Goal: Complete application form: Complete application form

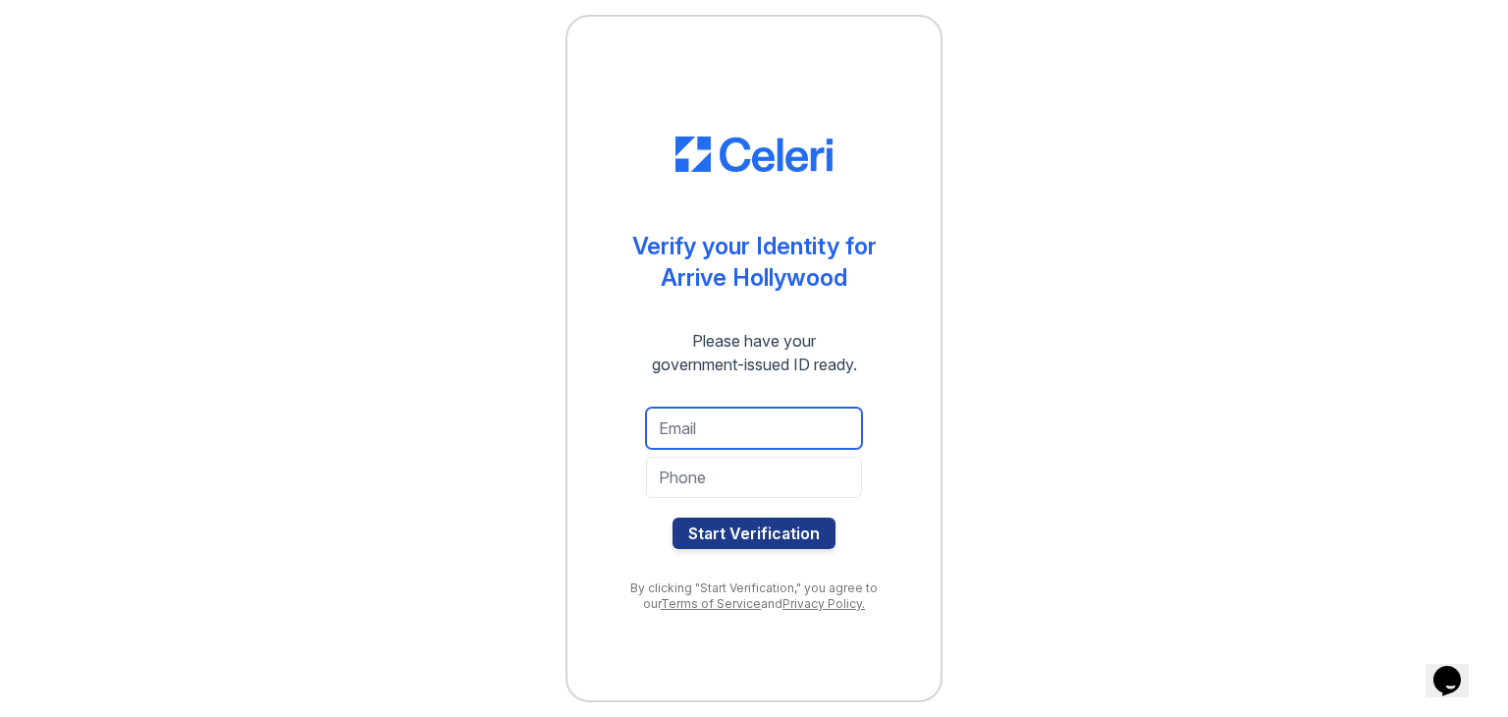
click at [752, 417] on input "email" at bounding box center [754, 427] width 216 height 41
type input "[EMAIL_ADDRESS][PERSON_NAME][PERSON_NAME][DOMAIN_NAME]"
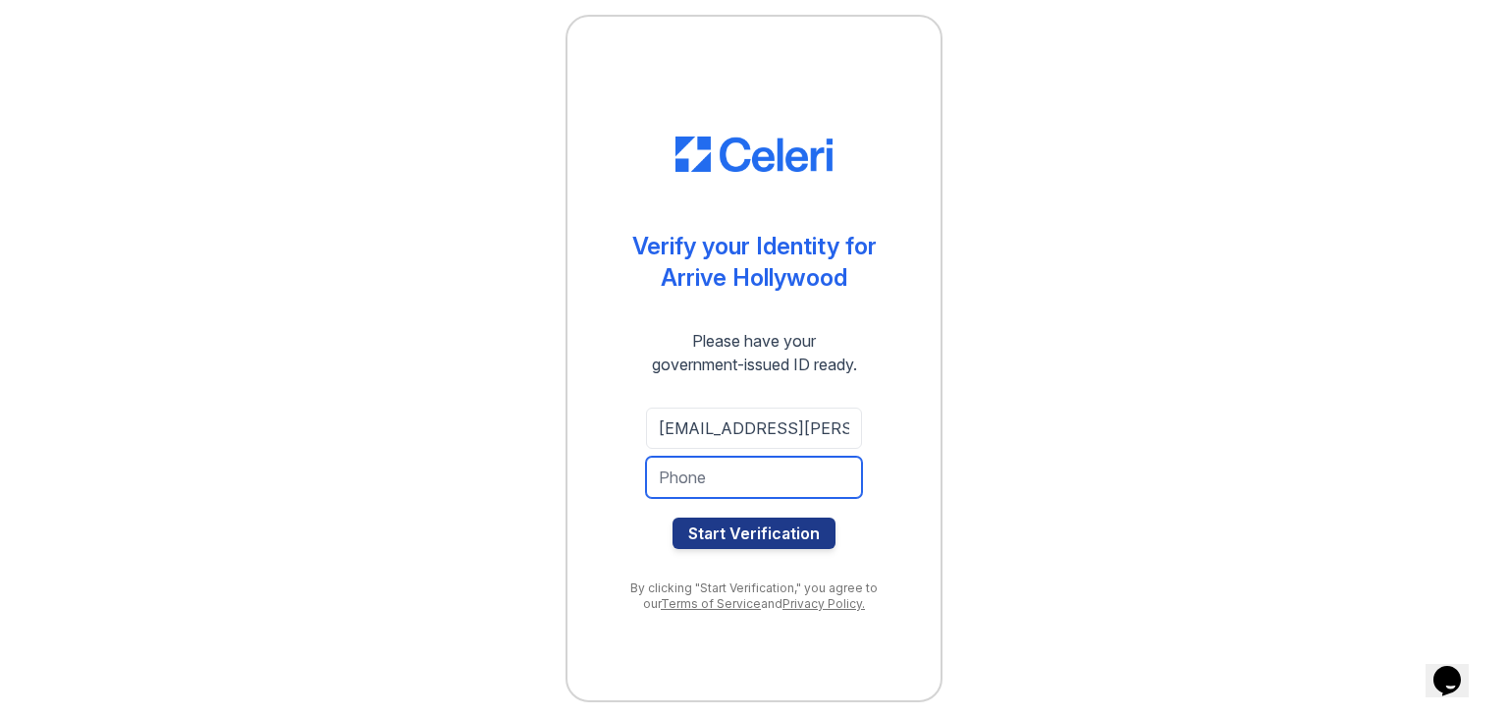
click at [751, 472] on input "tel" at bounding box center [754, 477] width 216 height 41
type input "2102190310"
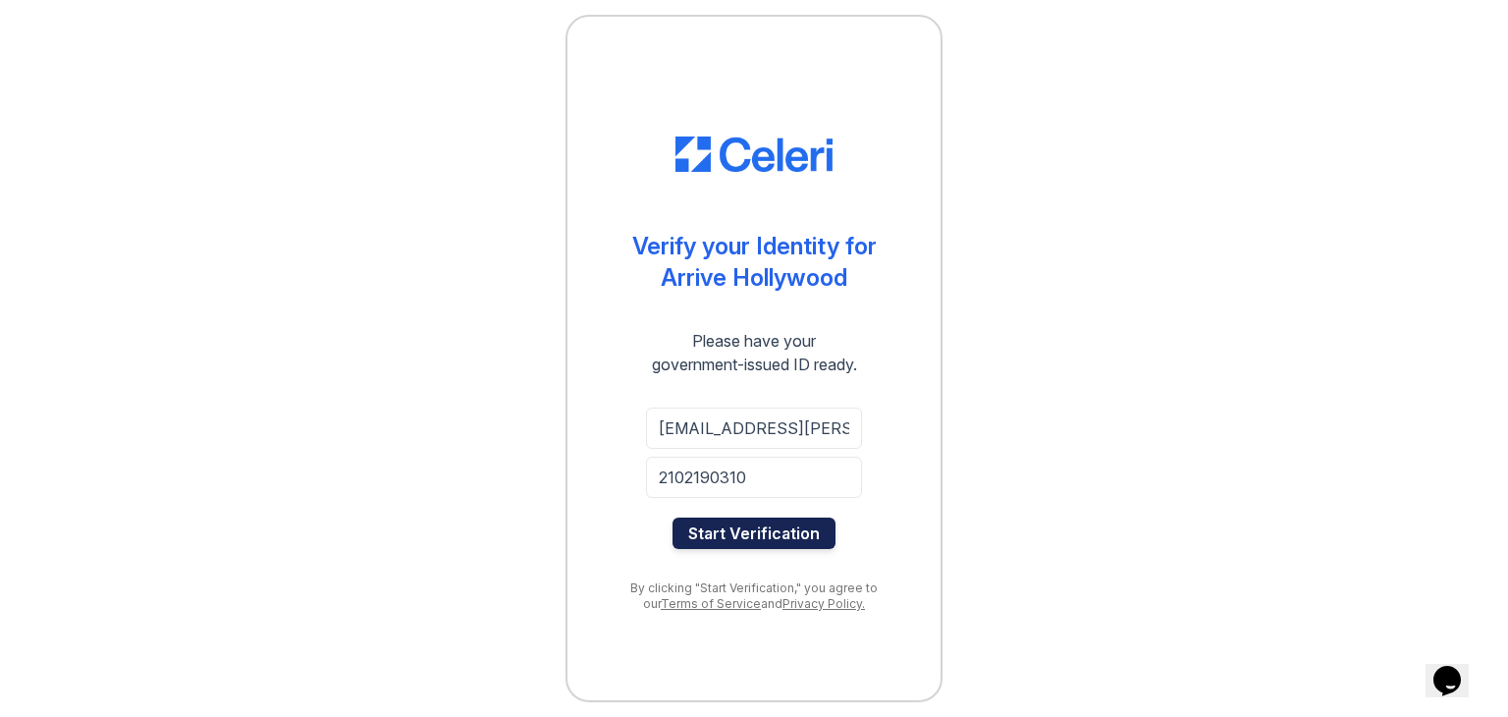
click at [766, 526] on button "Start Verification" at bounding box center [753, 532] width 163 height 31
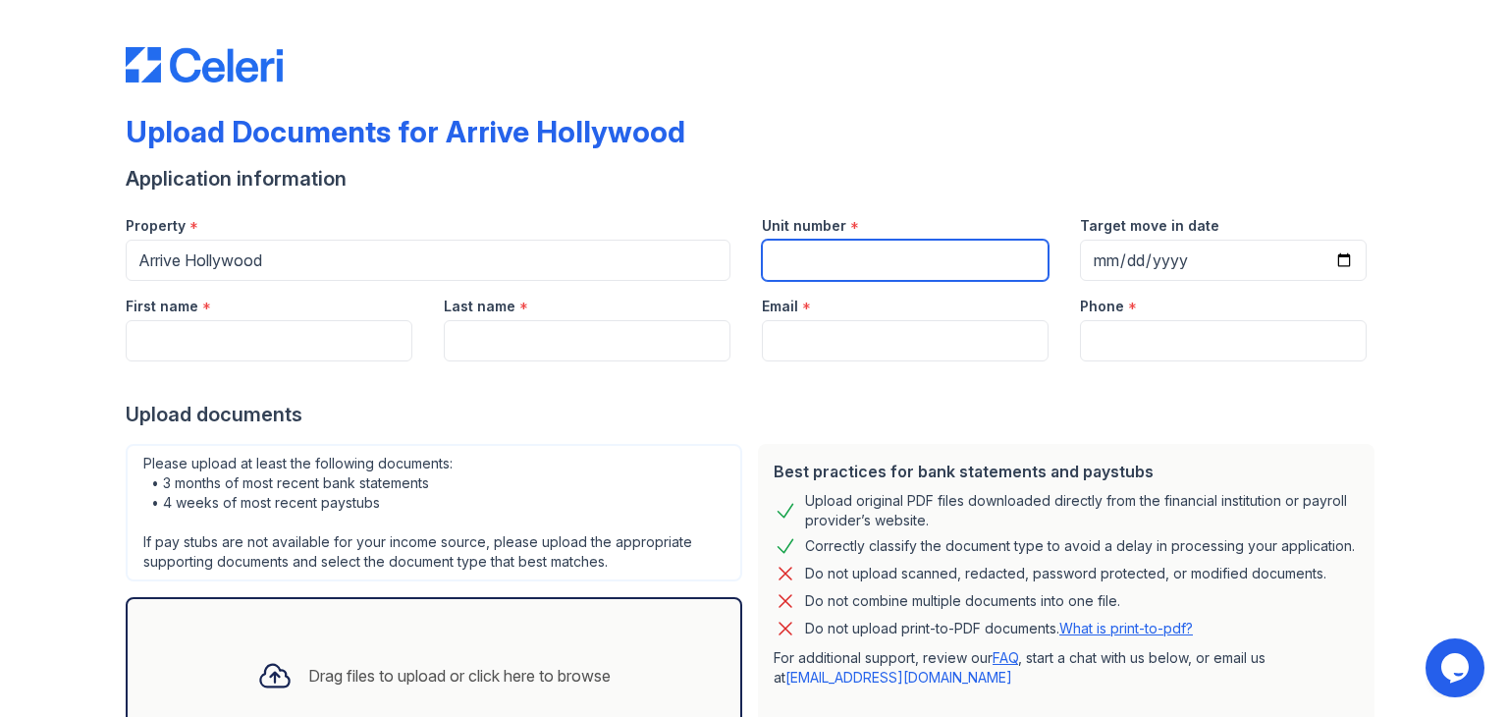
click at [818, 266] on input "Unit number" at bounding box center [905, 260] width 287 height 41
type input "1208"
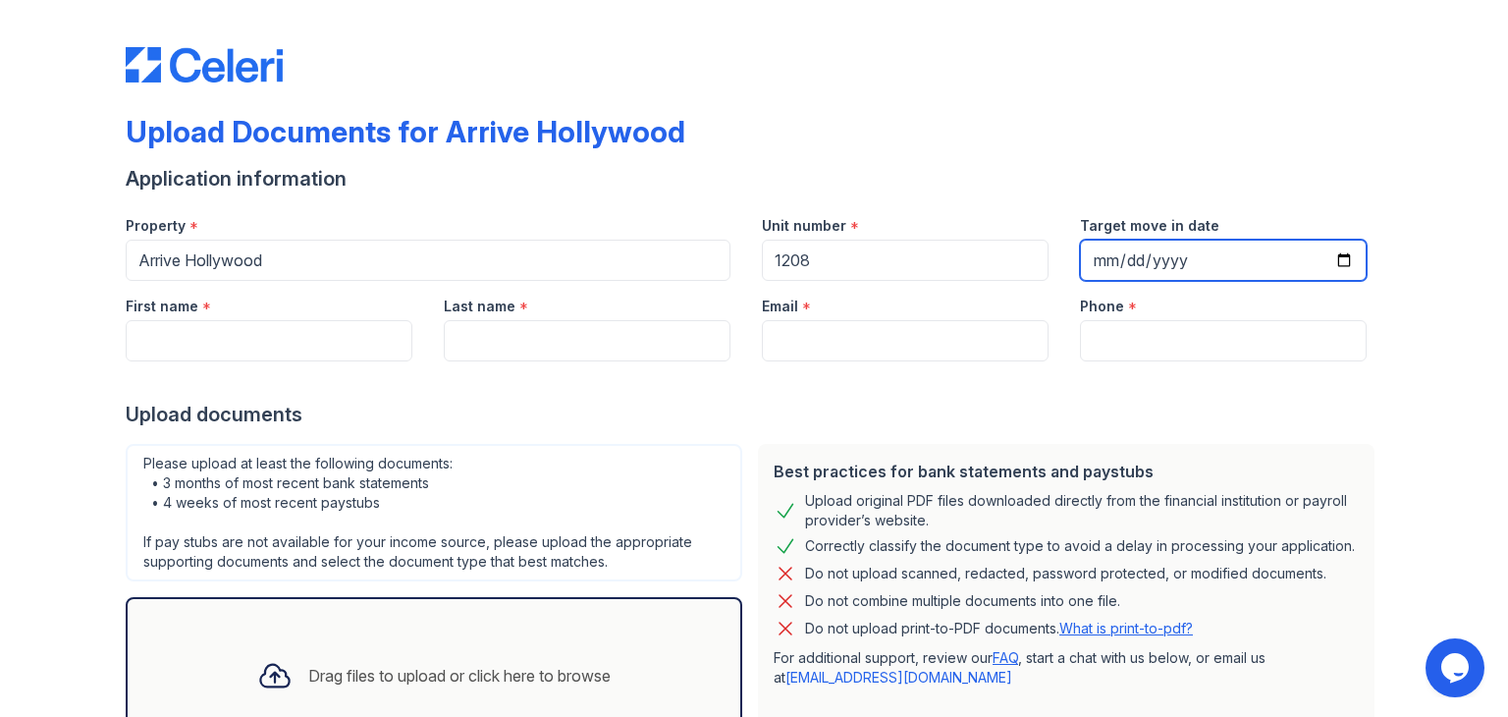
click at [1093, 263] on input "Target move in date" at bounding box center [1223, 260] width 287 height 41
type input "[DATE]"
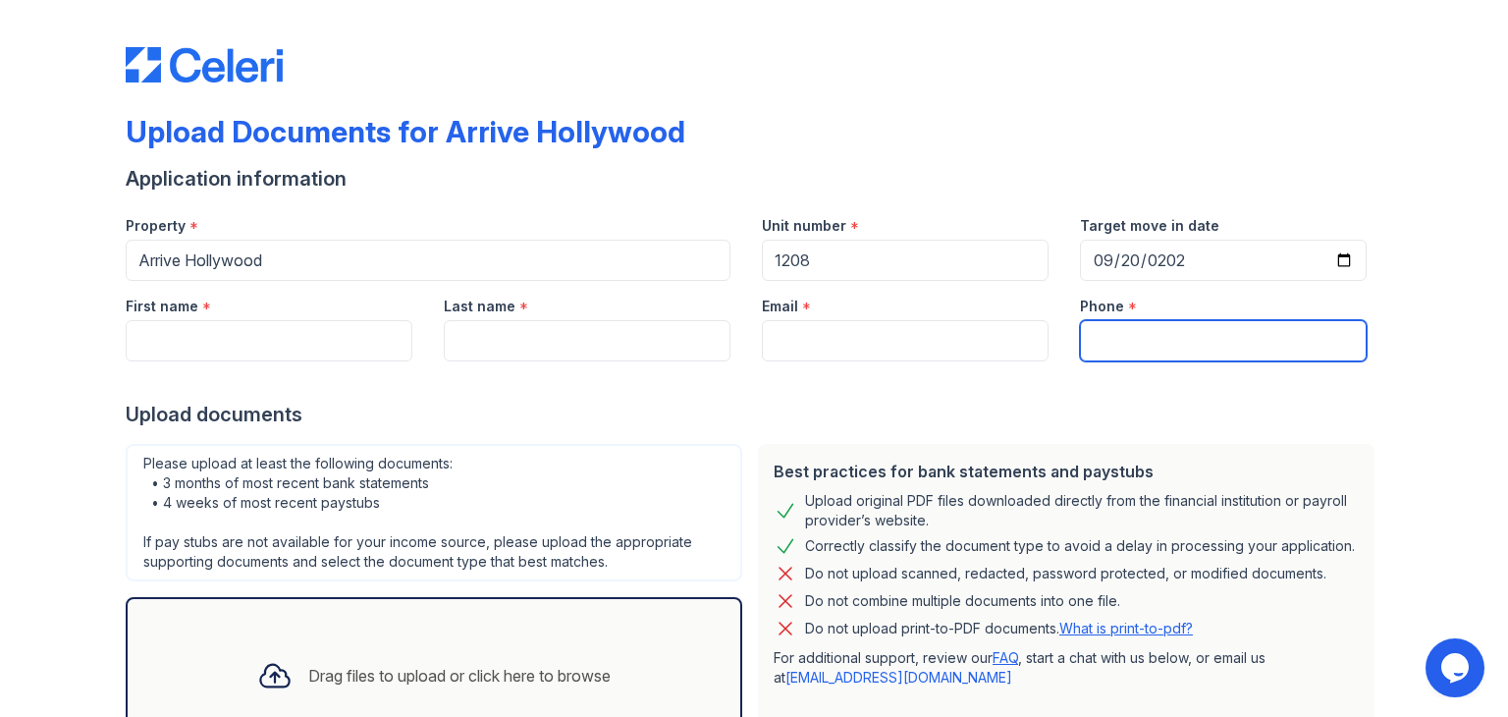
click at [1178, 338] on input "Phone" at bounding box center [1223, 340] width 287 height 41
type input "2102190310"
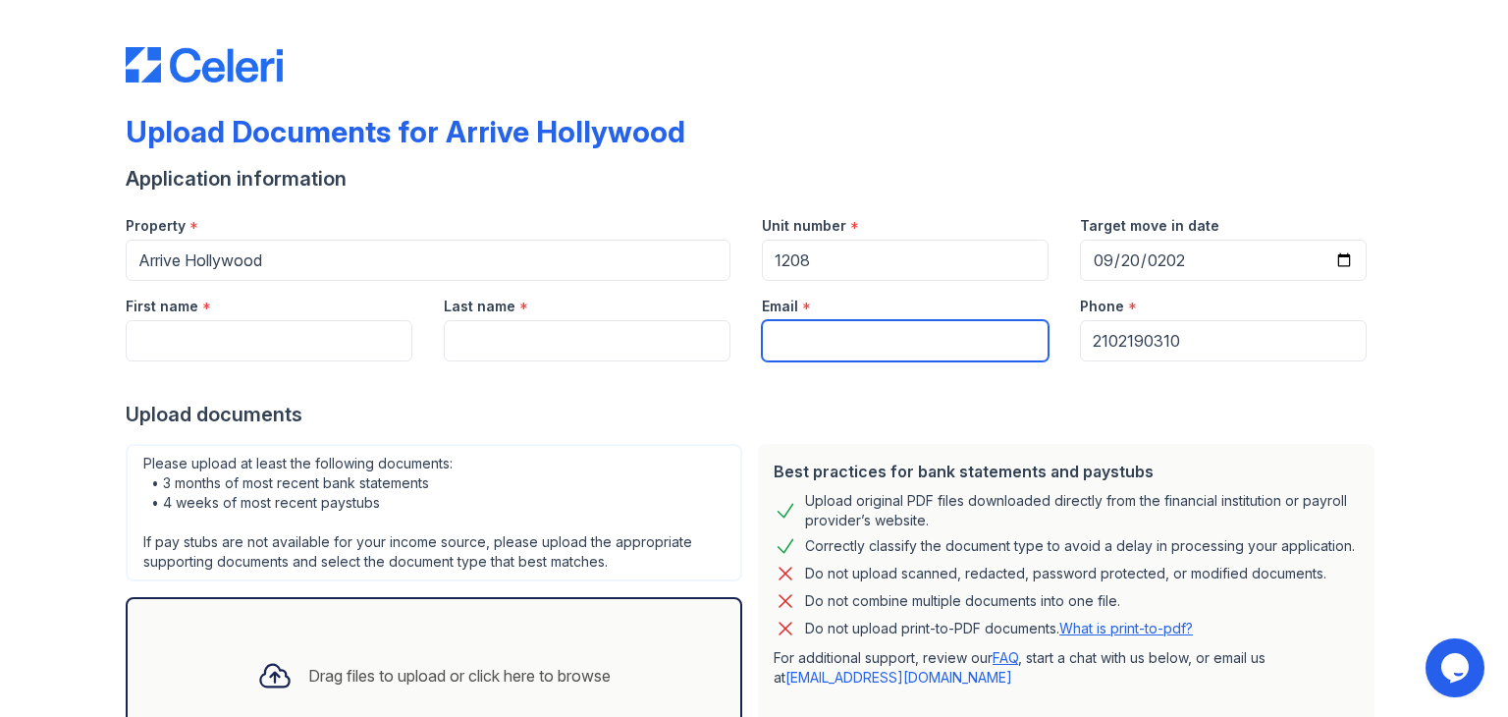
click at [946, 329] on input "Email" at bounding box center [905, 340] width 287 height 41
type input "[EMAIL_ADDRESS][PERSON_NAME][PERSON_NAME][DOMAIN_NAME]"
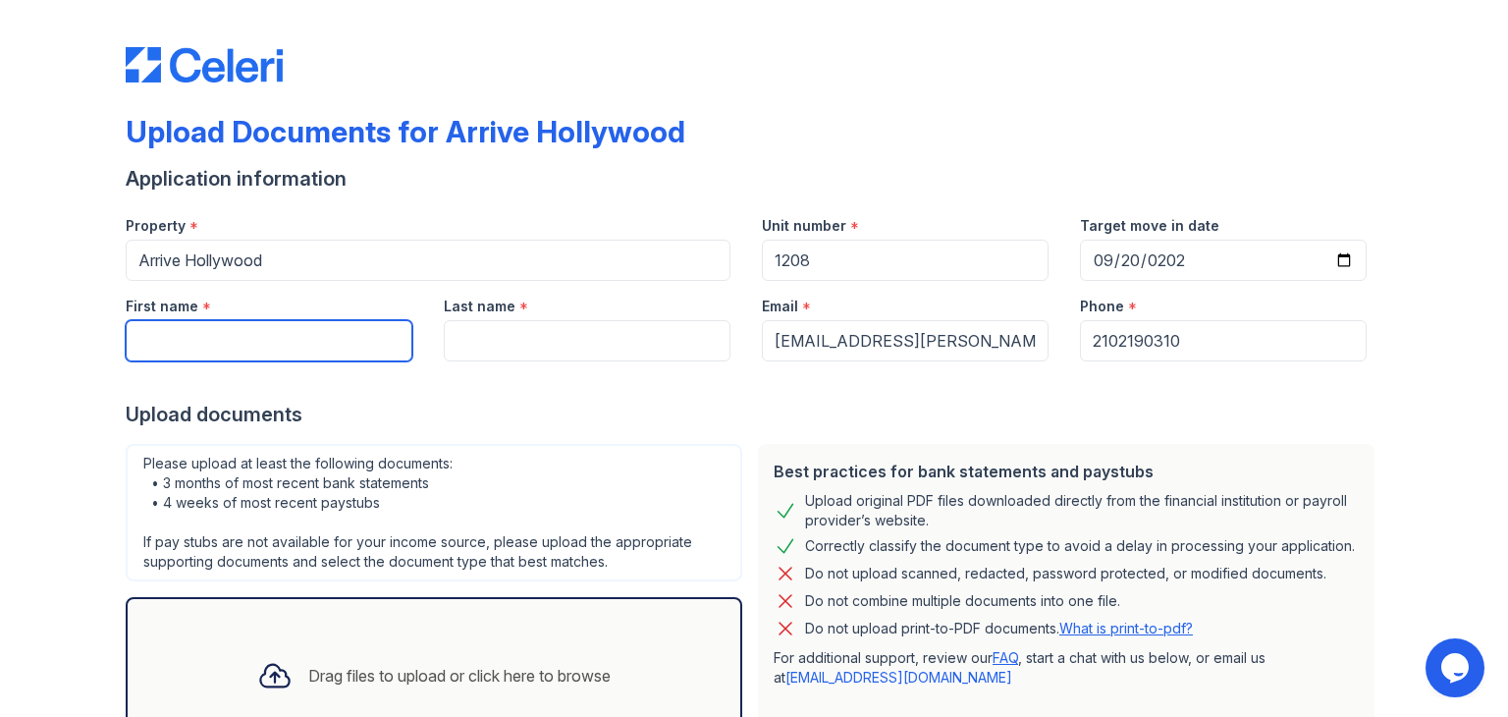
type input "Jordan"
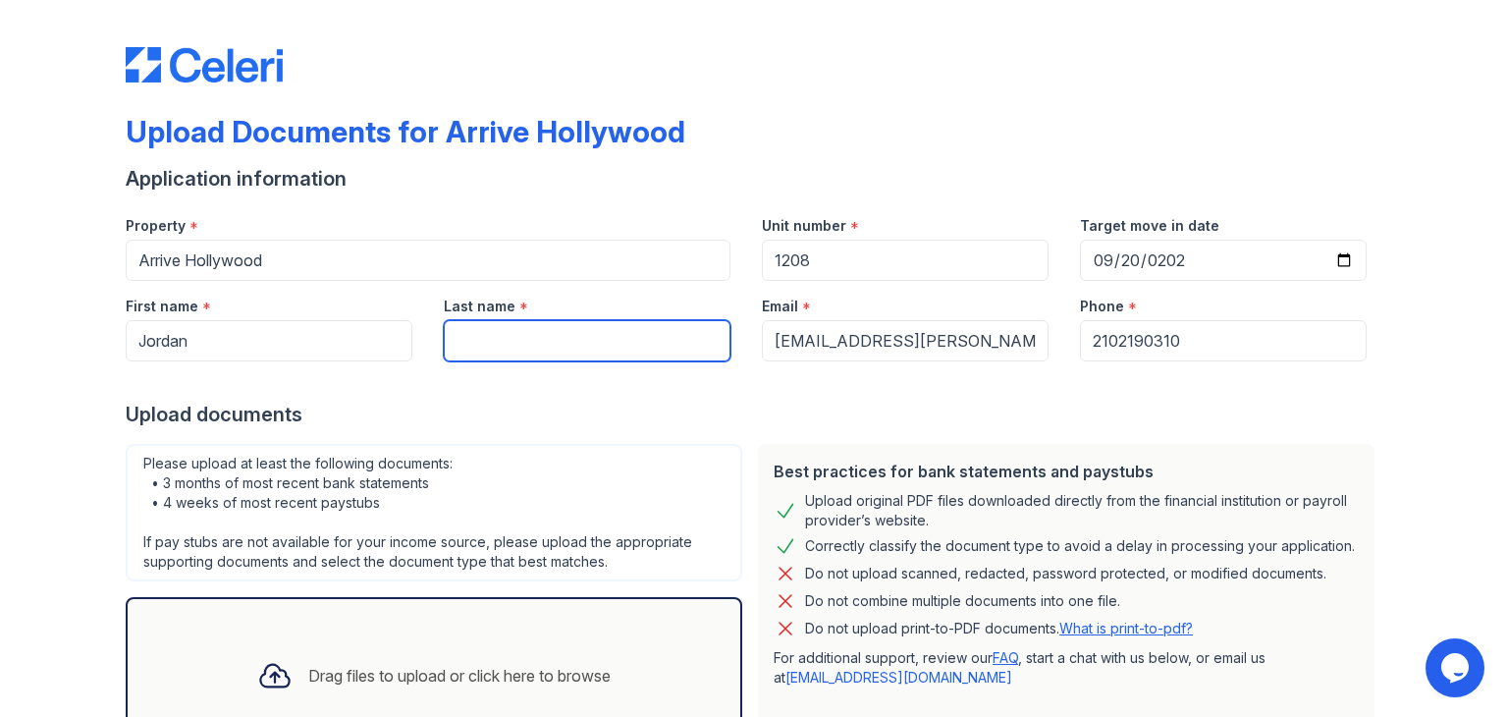
type input "[PERSON_NAME]"
click at [803, 441] on div "Best practices for bank statements and paystubs Upload original PDF files downl…" at bounding box center [1066, 599] width 632 height 326
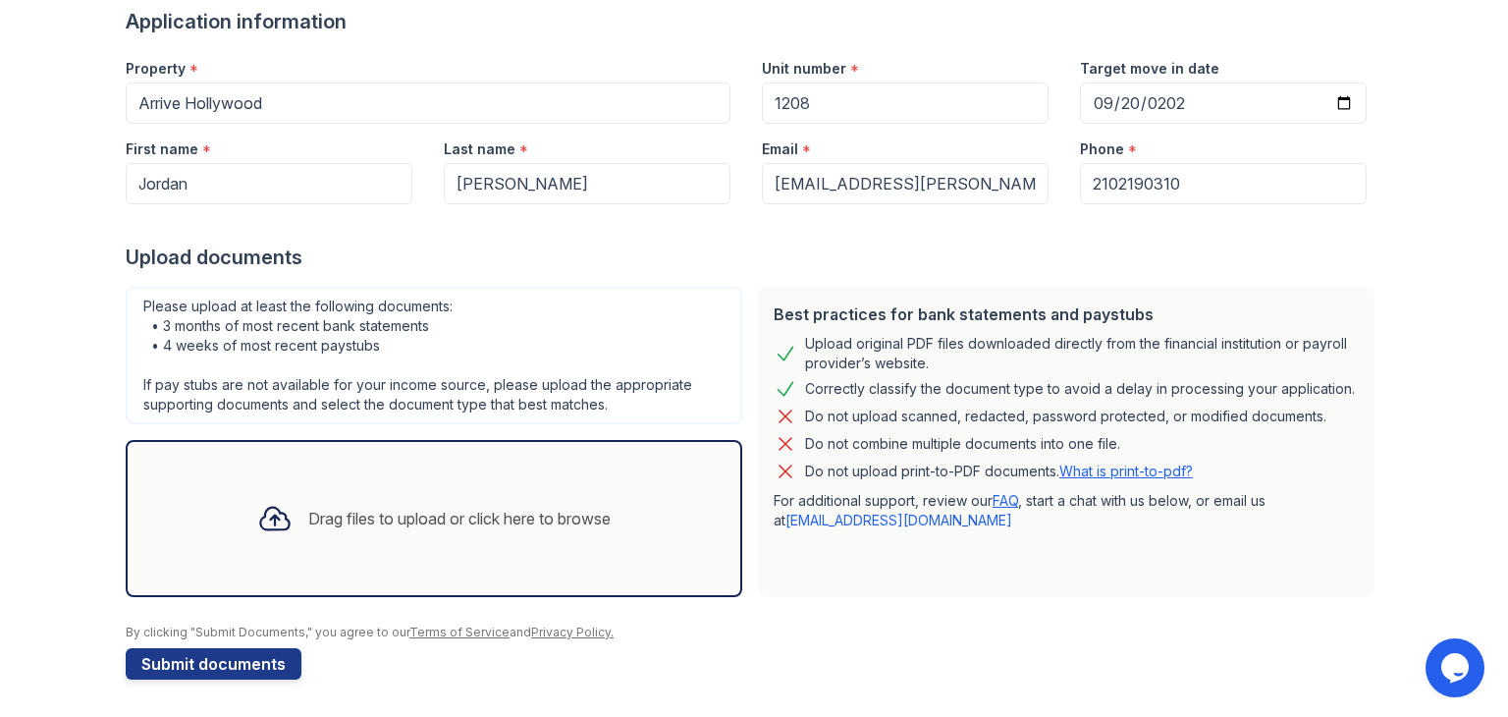
click at [436, 522] on div "Drag files to upload or click here to browse" at bounding box center [459, 519] width 302 height 24
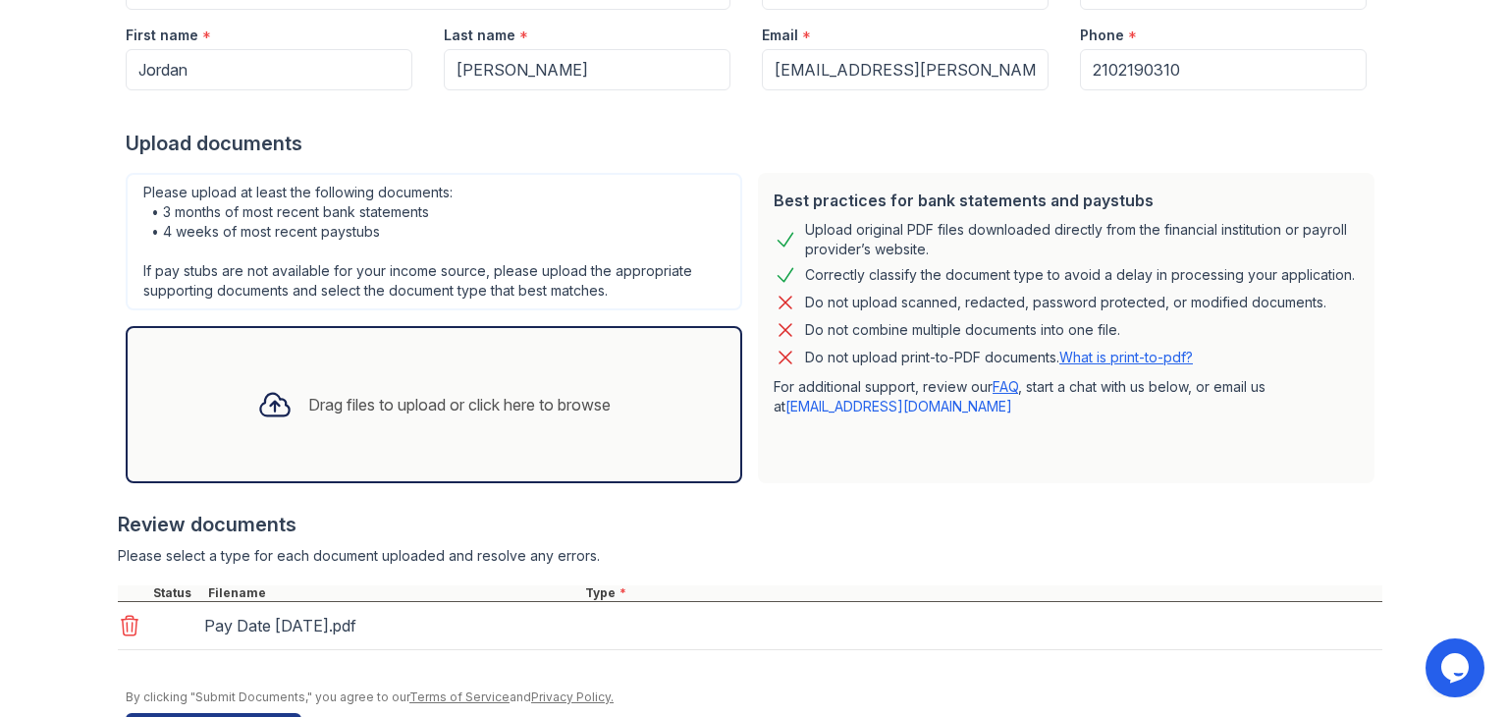
scroll to position [336, 0]
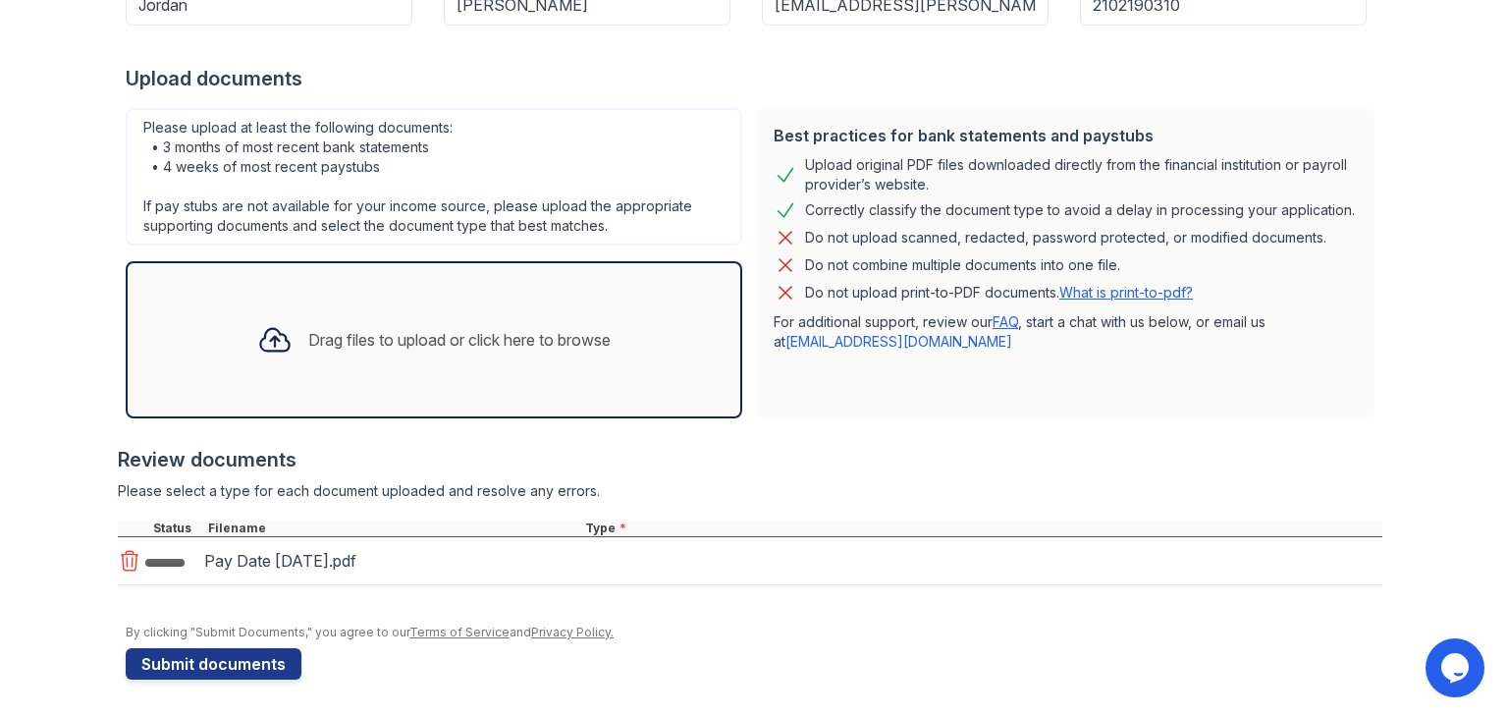
click at [377, 328] on div "Drag files to upload or click here to browse" at bounding box center [459, 340] width 302 height 24
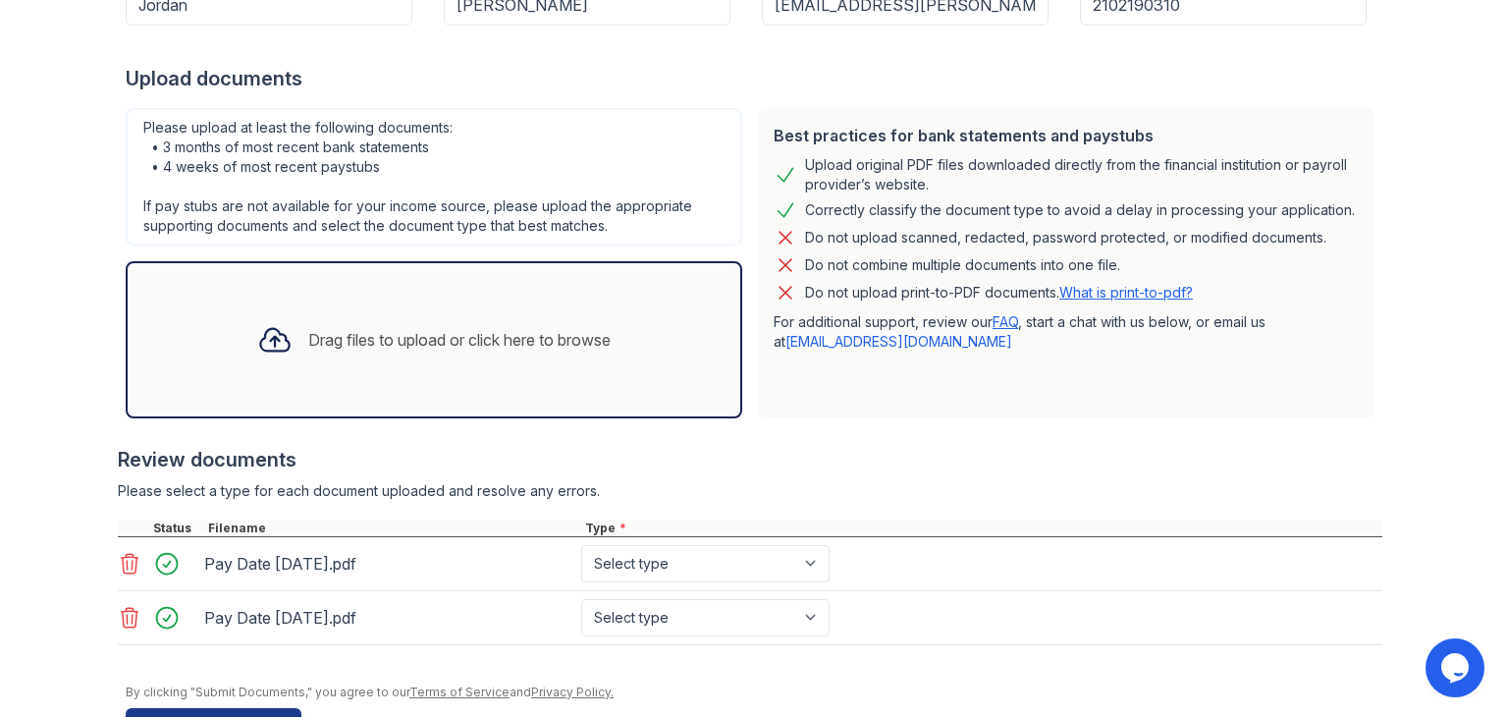
click at [320, 365] on div "Drag files to upload or click here to browse" at bounding box center [434, 339] width 385 height 67
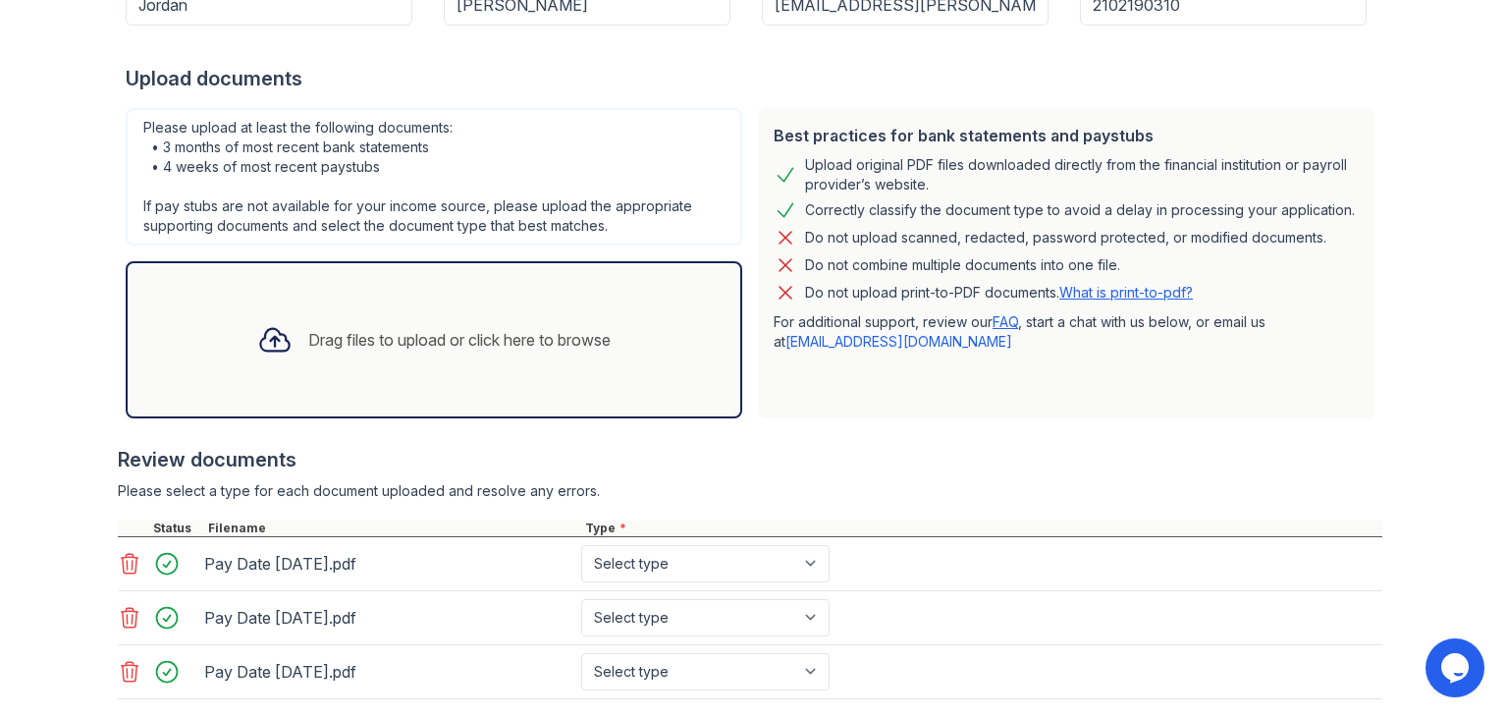
scroll to position [448, 0]
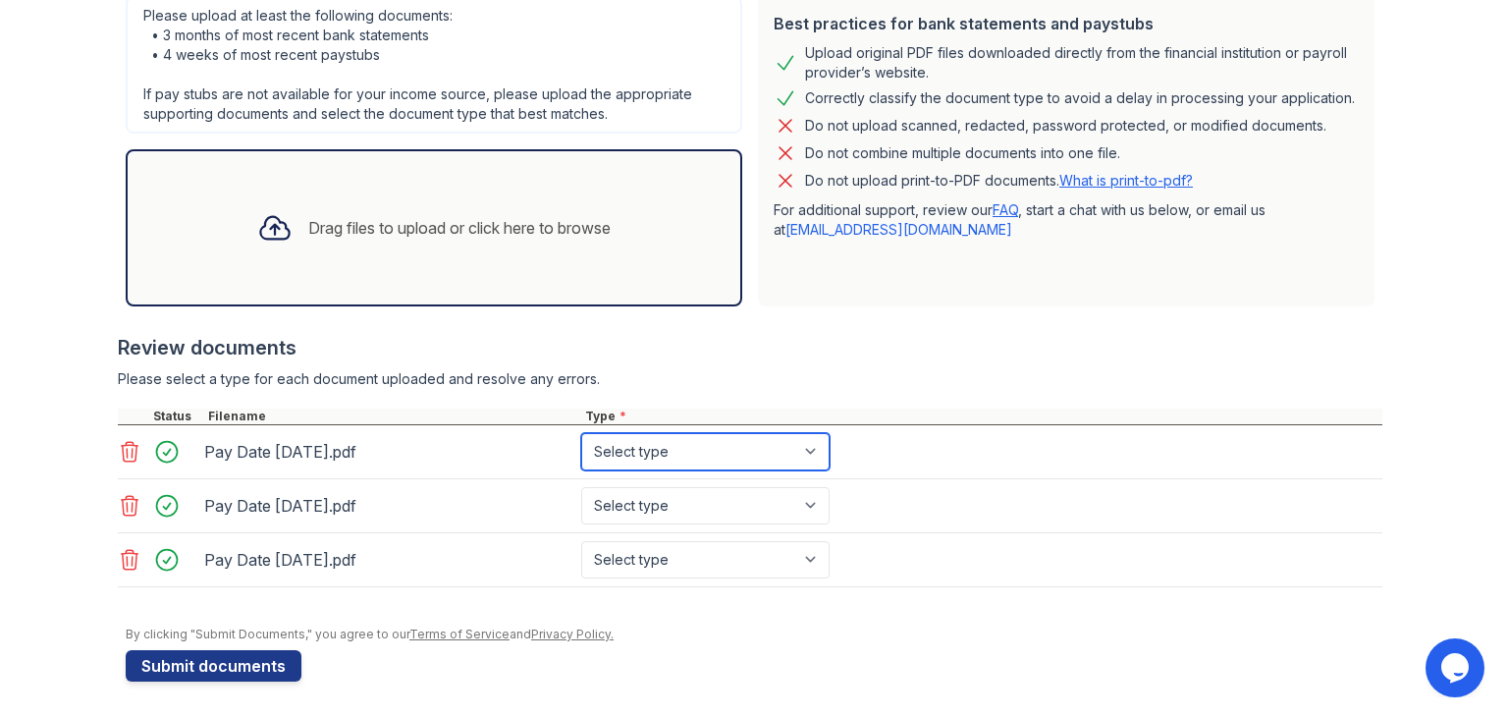
click at [773, 454] on select "Select type Paystub Bank Statement Offer Letter Tax Documents Benefit Award Let…" at bounding box center [705, 451] width 248 height 37
select select "paystub"
click at [581, 433] on select "Select type Paystub Bank Statement Offer Letter Tax Documents Benefit Award Let…" at bounding box center [705, 451] width 248 height 37
click at [755, 508] on select "Select type Paystub Bank Statement Offer Letter Tax Documents Benefit Award Let…" at bounding box center [705, 505] width 248 height 37
select select "paystub"
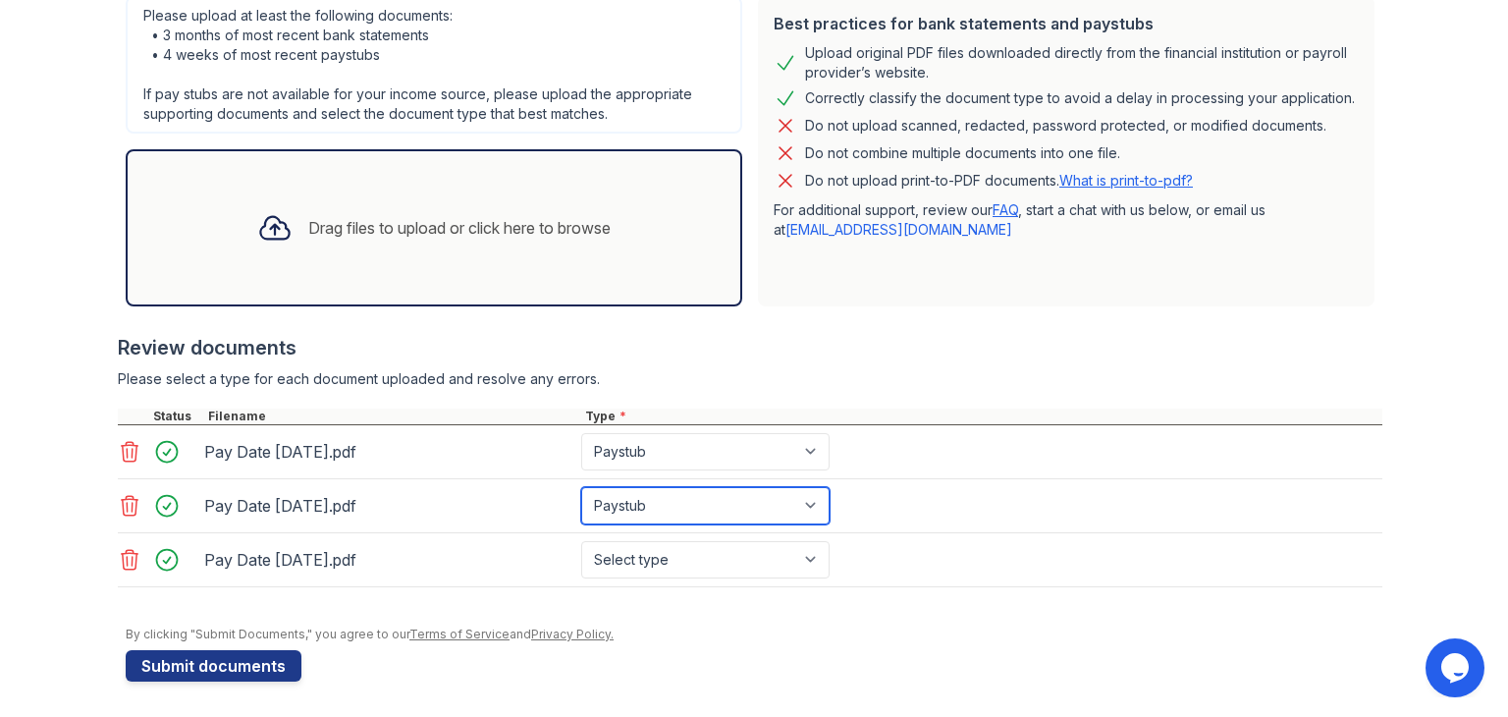
click at [581, 487] on select "Select type Paystub Bank Statement Offer Letter Tax Documents Benefit Award Let…" at bounding box center [705, 505] width 248 height 37
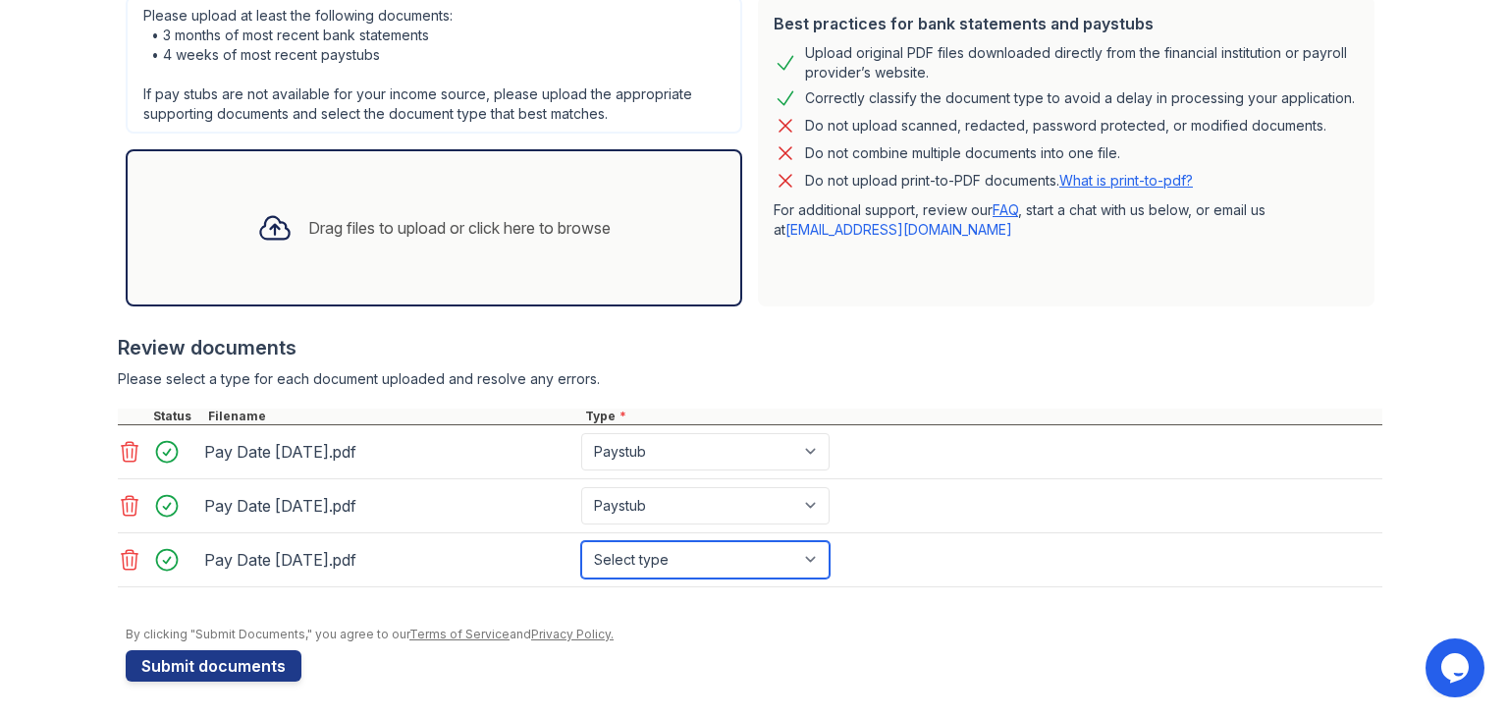
click at [719, 559] on select "Select type Paystub Bank Statement Offer Letter Tax Documents Benefit Award Let…" at bounding box center [705, 559] width 248 height 37
select select "paystub"
click at [581, 541] on select "Select type Paystub Bank Statement Offer Letter Tax Documents Benefit Award Let…" at bounding box center [705, 559] width 248 height 37
click at [848, 272] on div "Best practices for bank statements and paystubs Upload original PDF files downl…" at bounding box center [1066, 151] width 617 height 310
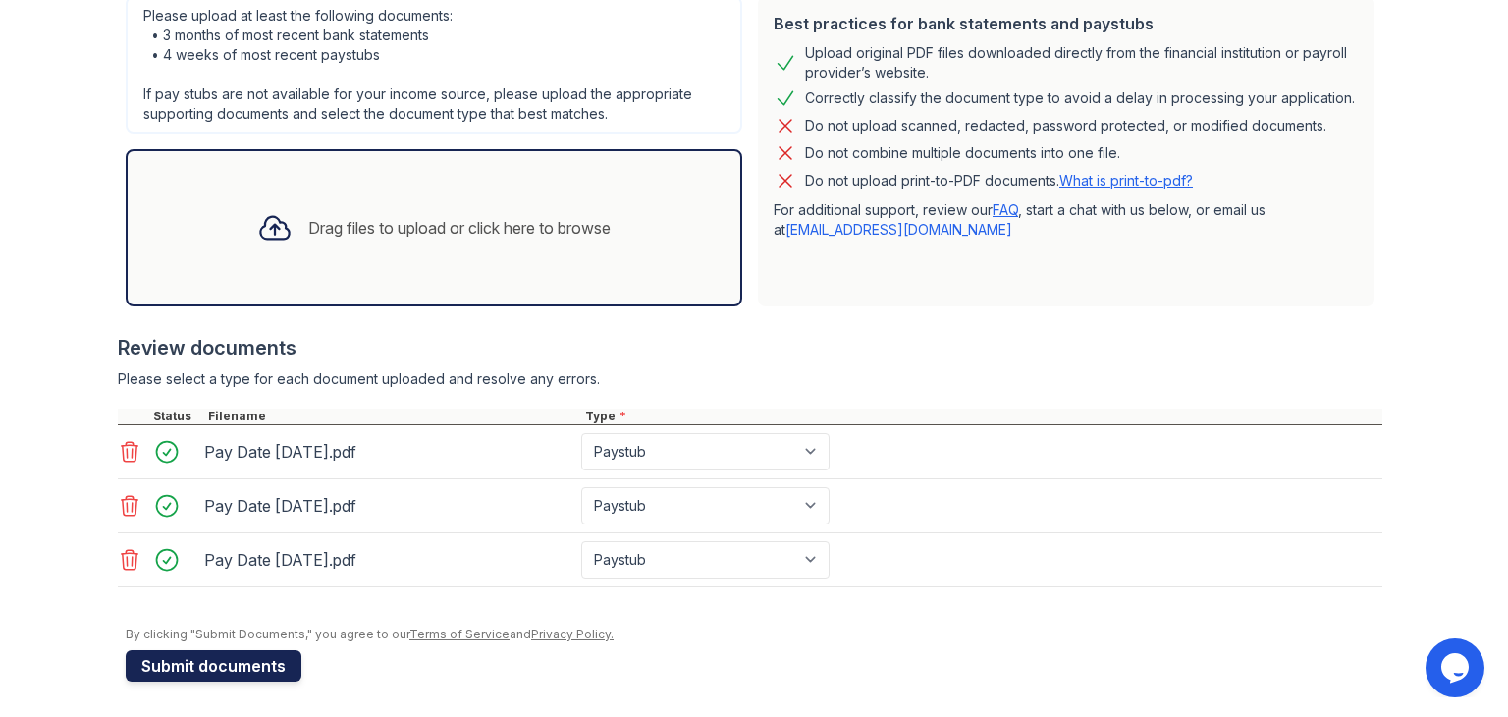
click at [215, 660] on button "Submit documents" at bounding box center [214, 665] width 176 height 31
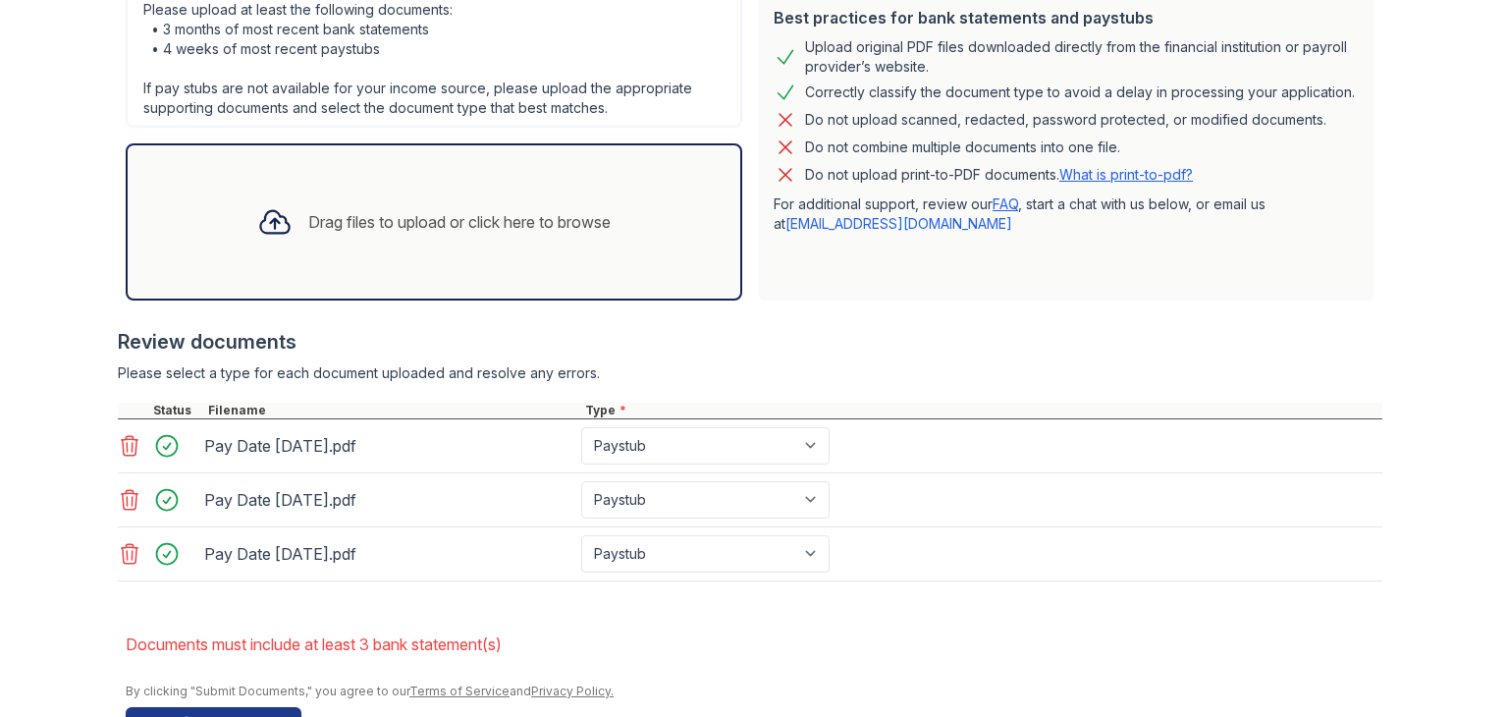
scroll to position [565, 0]
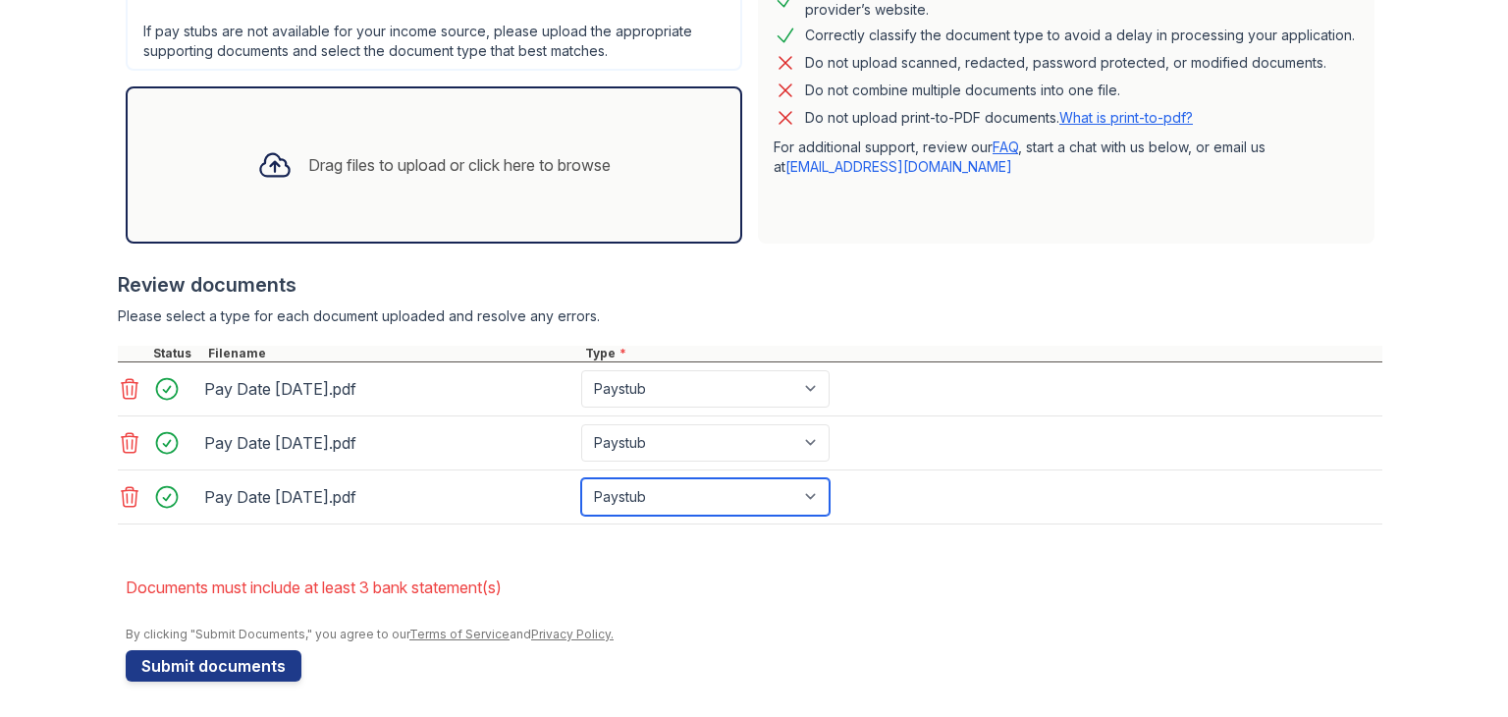
click at [664, 490] on select "Paystub Bank Statement Offer Letter Tax Documents Benefit Award Letter Investme…" at bounding box center [705, 496] width 248 height 37
click at [726, 251] on div at bounding box center [750, 261] width 1264 height 20
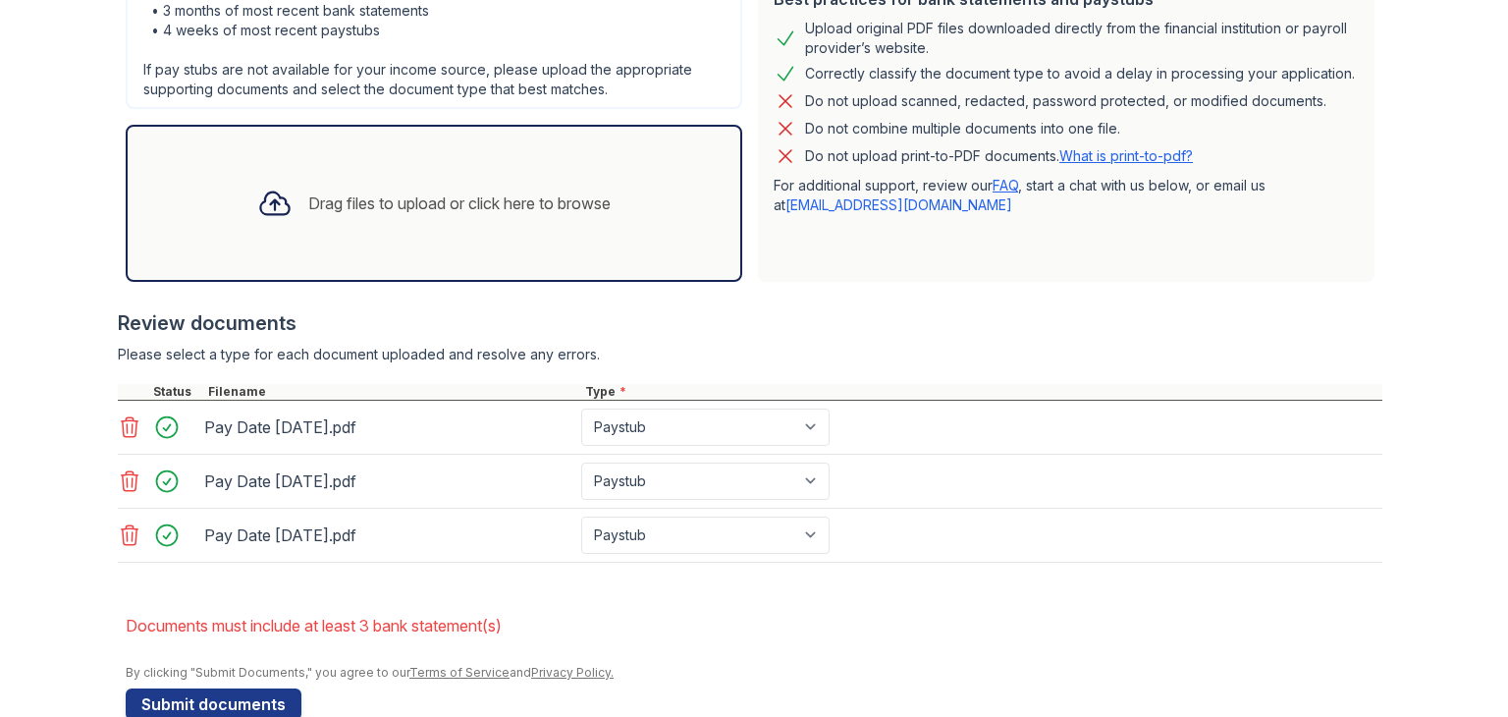
scroll to position [534, 0]
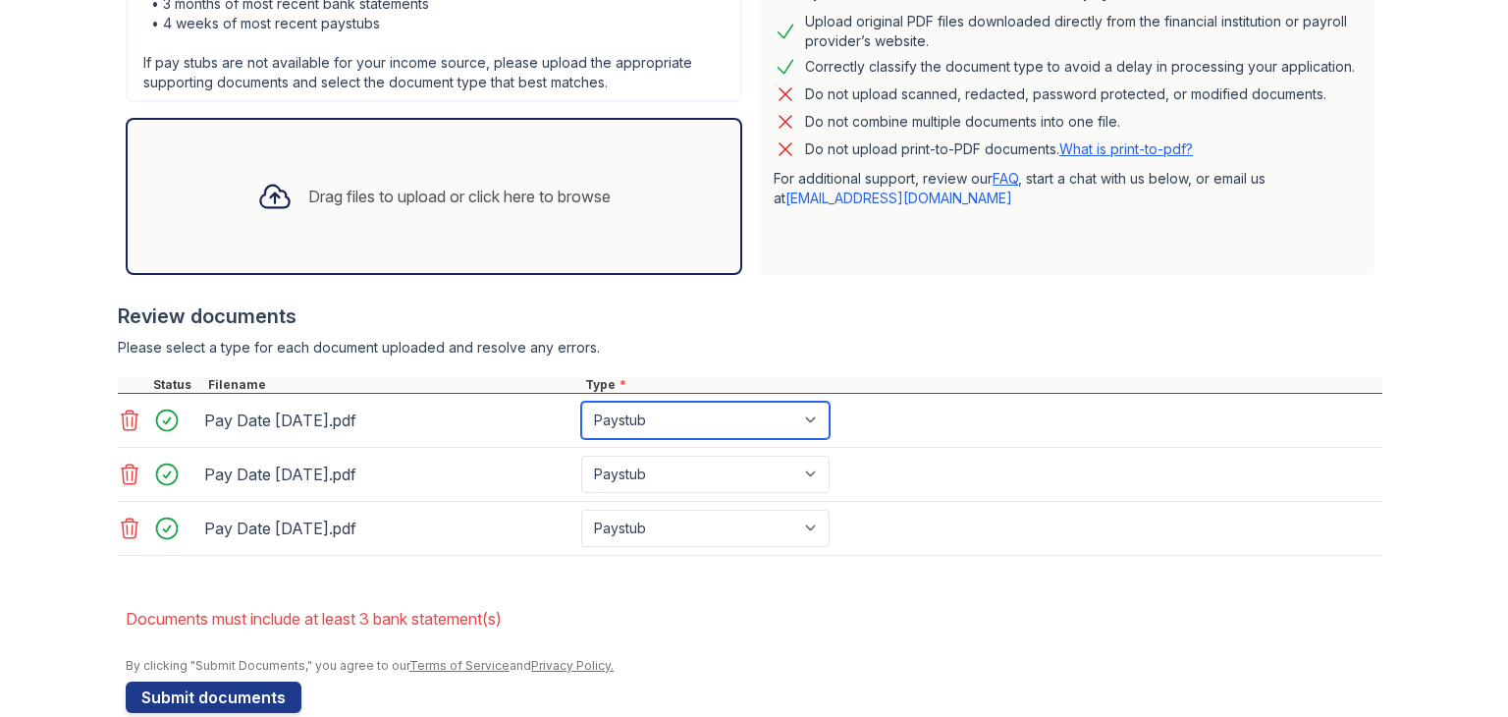
click at [717, 417] on select "Paystub Bank Statement Offer Letter Tax Documents Benefit Award Letter Investme…" at bounding box center [705, 420] width 248 height 37
click at [581, 402] on select "Paystub Bank Statement Offer Letter Tax Documents Benefit Award Letter Investme…" at bounding box center [705, 420] width 248 height 37
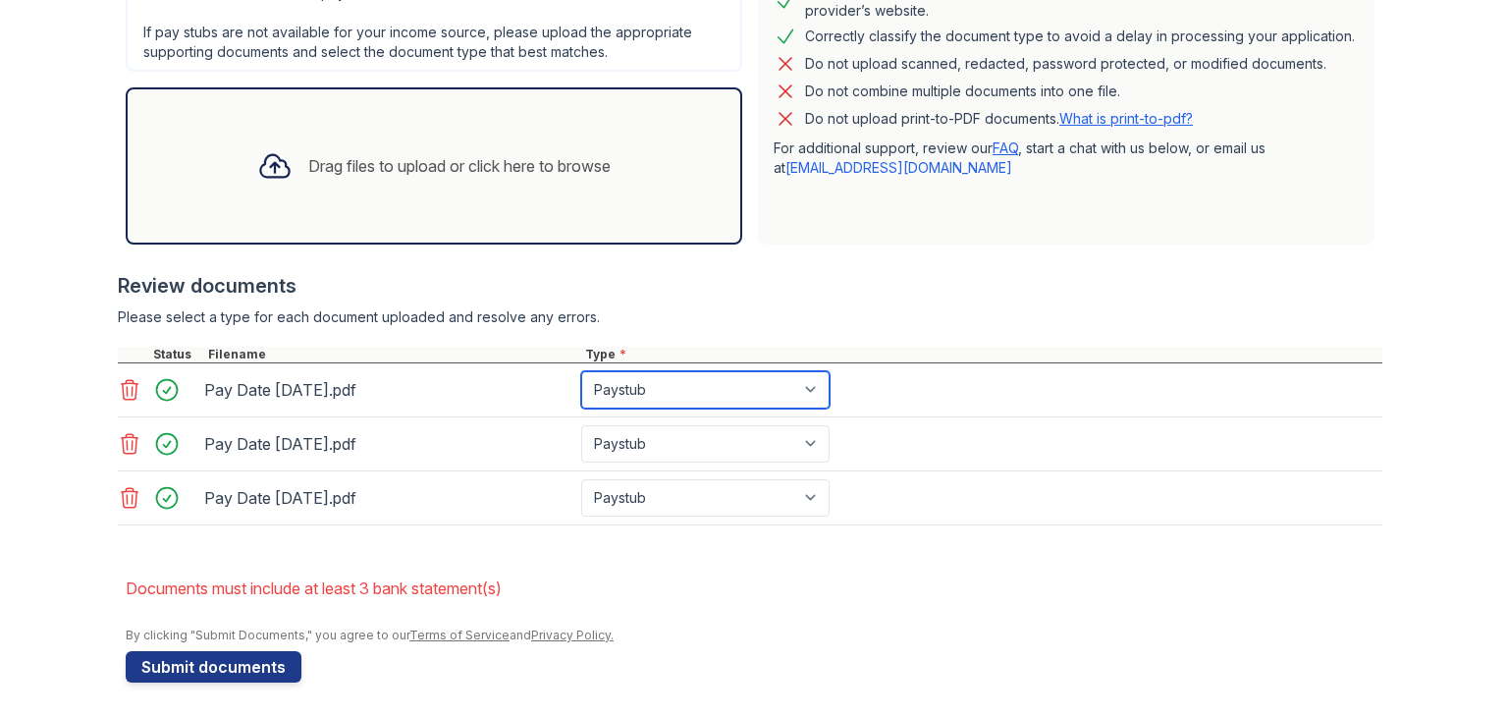
scroll to position [565, 0]
click at [759, 372] on select "Paystub Bank Statement Offer Letter Tax Documents Benefit Award Letter Investme…" at bounding box center [705, 388] width 248 height 37
select select "bank_statement"
click at [581, 370] on select "Paystub Bank Statement Offer Letter Tax Documents Benefit Award Letter Investme…" at bounding box center [705, 388] width 248 height 37
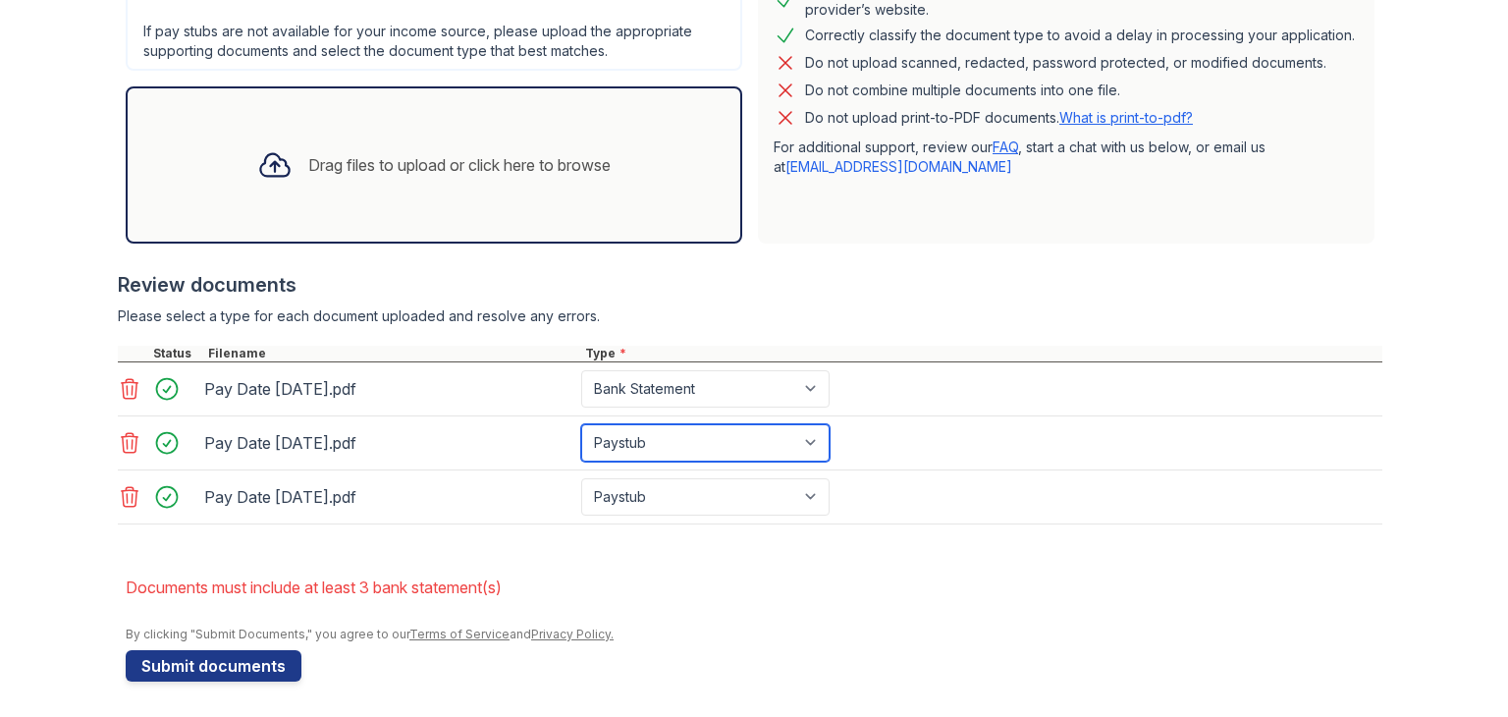
click at [726, 431] on select "Paystub Bank Statement Offer Letter Tax Documents Benefit Award Letter Investme…" at bounding box center [705, 442] width 248 height 37
select select "bank_statement"
click at [581, 424] on select "Paystub Bank Statement Offer Letter Tax Documents Benefit Award Letter Investme…" at bounding box center [705, 442] width 248 height 37
click at [719, 461] on div "Pay Date [DATE].pdf Paystub Bank Statement Offer Letter Tax Documents Benefit A…" at bounding box center [750, 443] width 1264 height 54
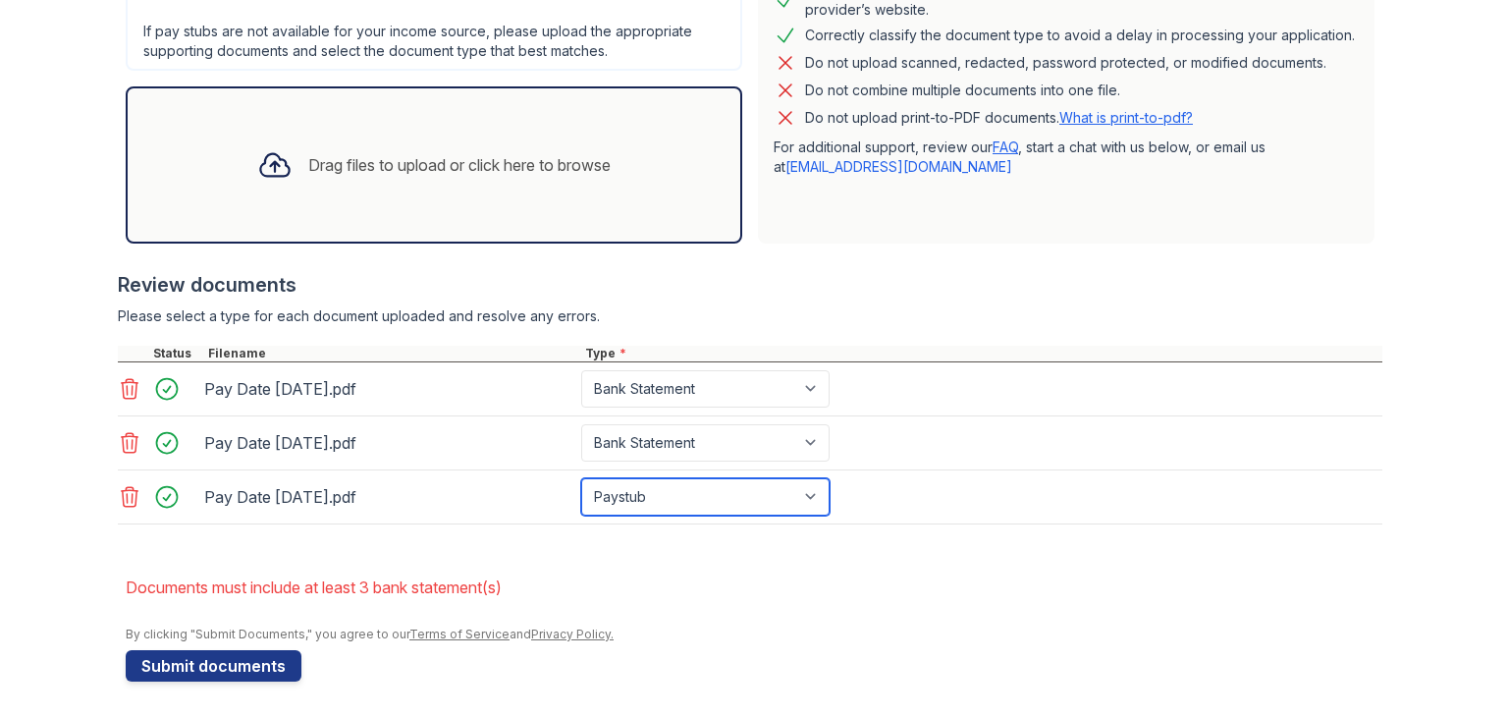
click at [703, 495] on select "Paystub Bank Statement Offer Letter Tax Documents Benefit Award Letter Investme…" at bounding box center [705, 496] width 248 height 37
select select "bank_statement"
click at [581, 478] on select "Paystub Bank Statement Offer Letter Tax Documents Benefit Award Letter Investme…" at bounding box center [705, 496] width 248 height 37
click at [569, 586] on li "Documents must include at least 3 bank statement(s)" at bounding box center [754, 586] width 1257 height 39
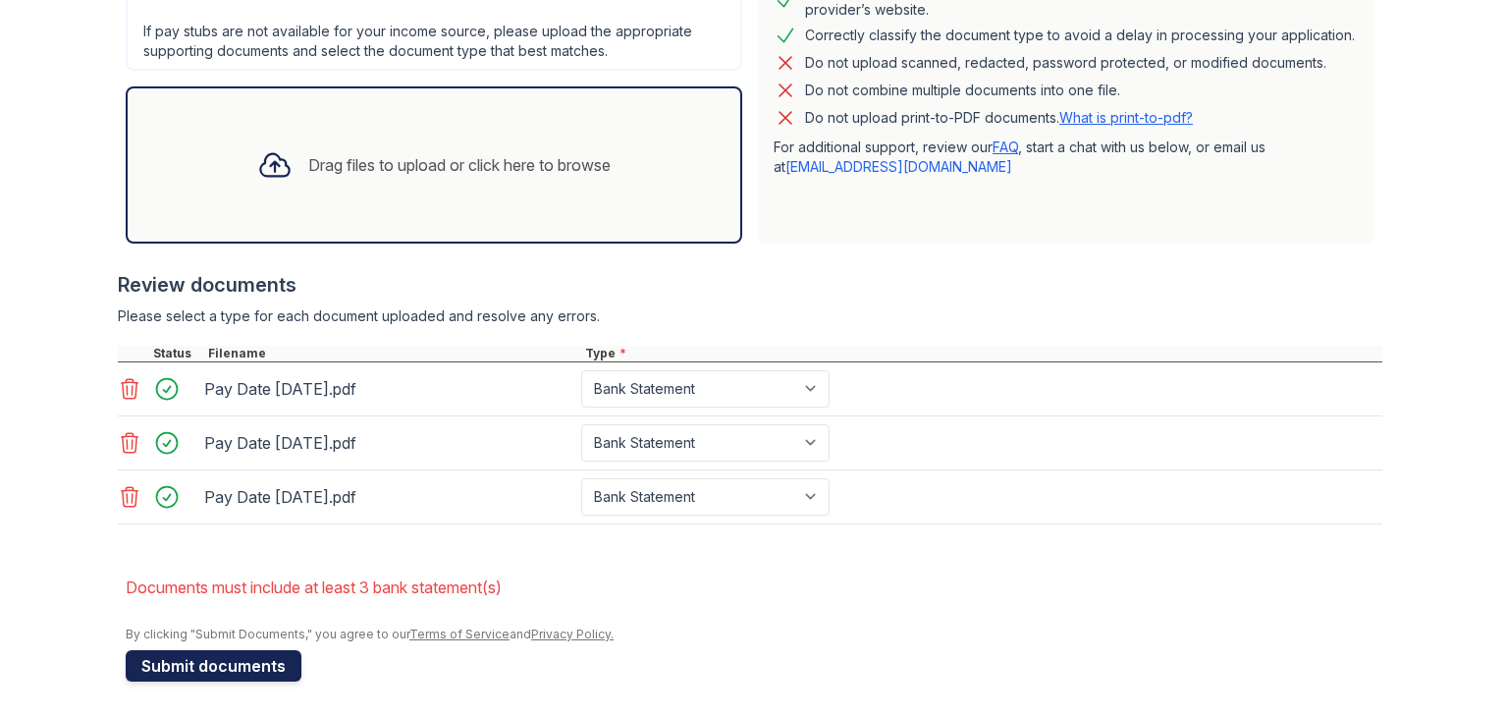
click at [173, 671] on button "Submit documents" at bounding box center [214, 665] width 176 height 31
